Goal: Task Accomplishment & Management: Use online tool/utility

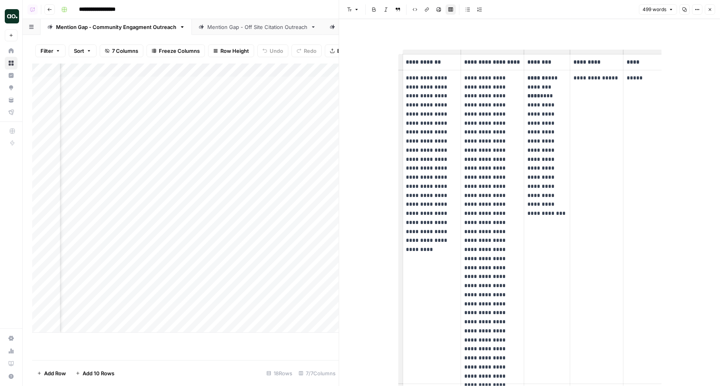
scroll to position [0, 630]
click at [709, 8] on icon "button" at bounding box center [710, 9] width 5 height 5
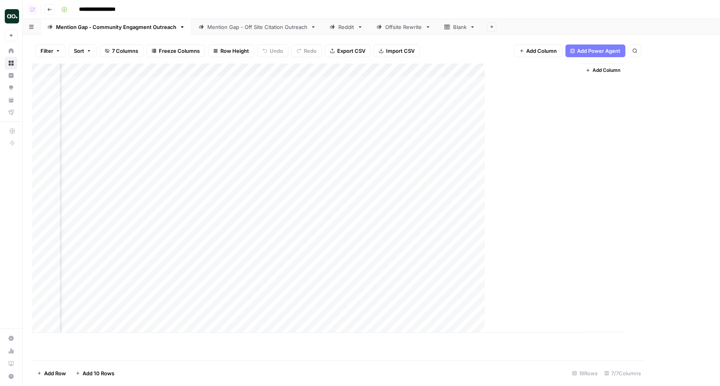
scroll to position [0, 481]
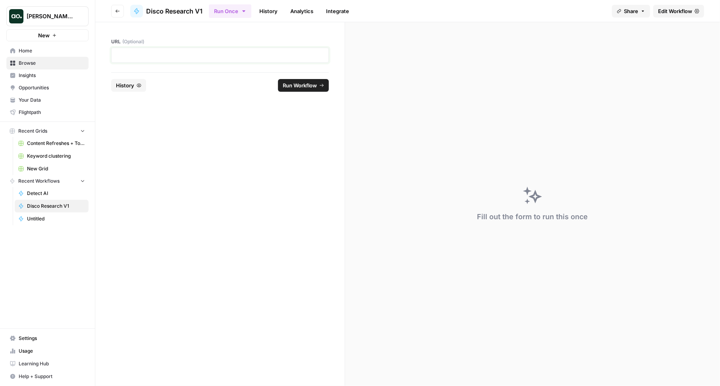
click at [252, 55] on p at bounding box center [219, 55] width 207 height 8
click at [293, 77] on footer "Reset History Run Workflow" at bounding box center [220, 85] width 218 height 26
click at [292, 88] on span "Run Workflow" at bounding box center [300, 85] width 34 height 8
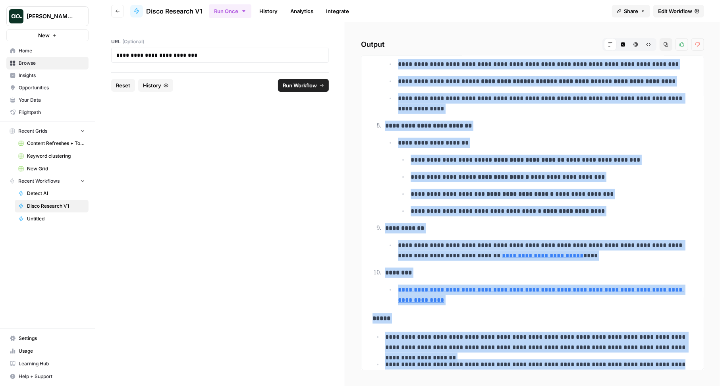
scroll to position [472, 0]
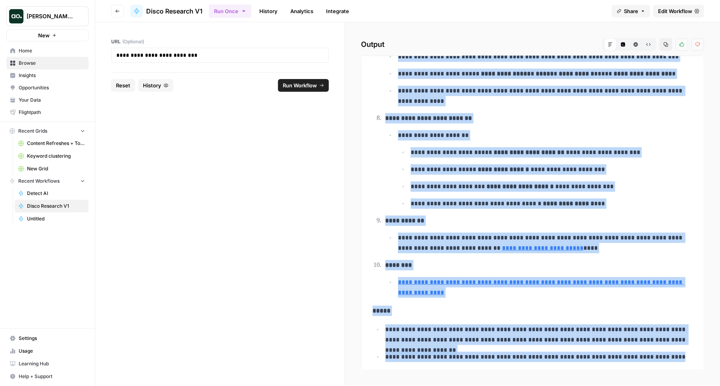
drag, startPoint x: 385, startPoint y: 76, endPoint x: 664, endPoint y: 353, distance: 392.7
copy div "**********"
click at [54, 64] on span "Browse" at bounding box center [52, 63] width 66 height 7
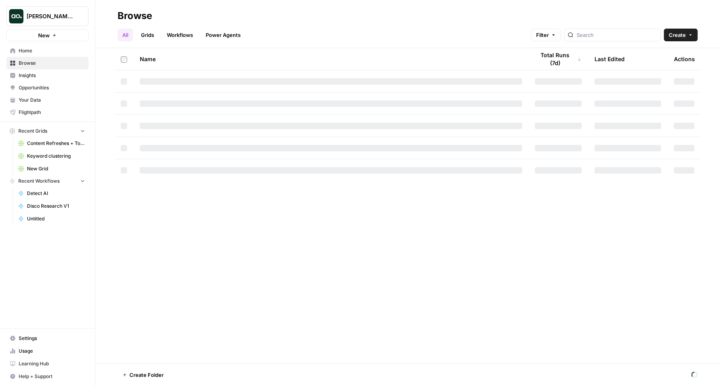
click at [50, 50] on span "Home" at bounding box center [52, 50] width 66 height 7
